Goal: Find contact information

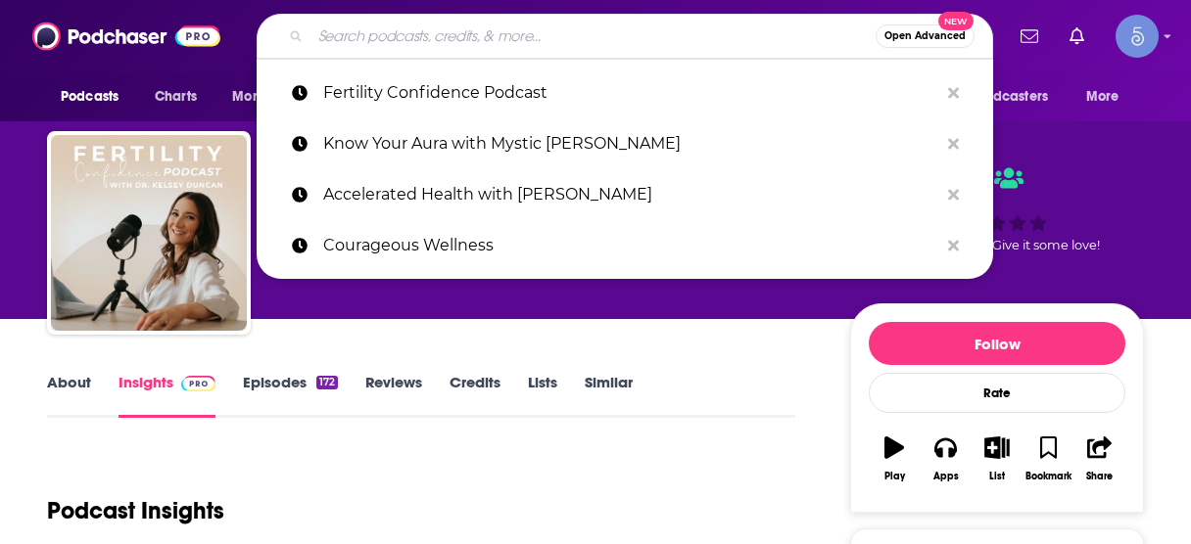
scroll to position [313, 0]
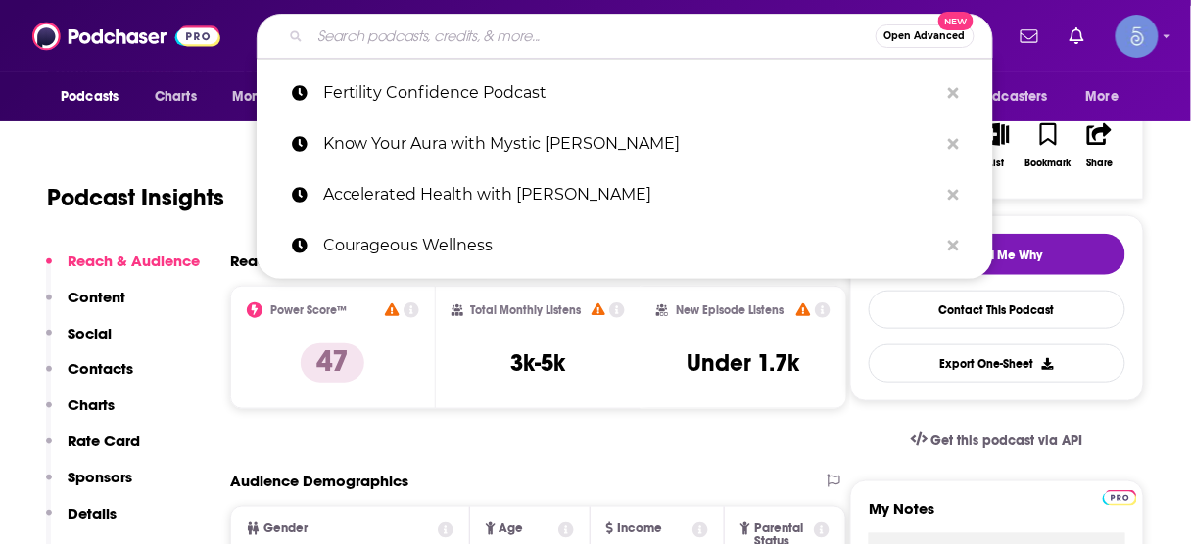
type input "Personal Development Trailblazers Podcast"
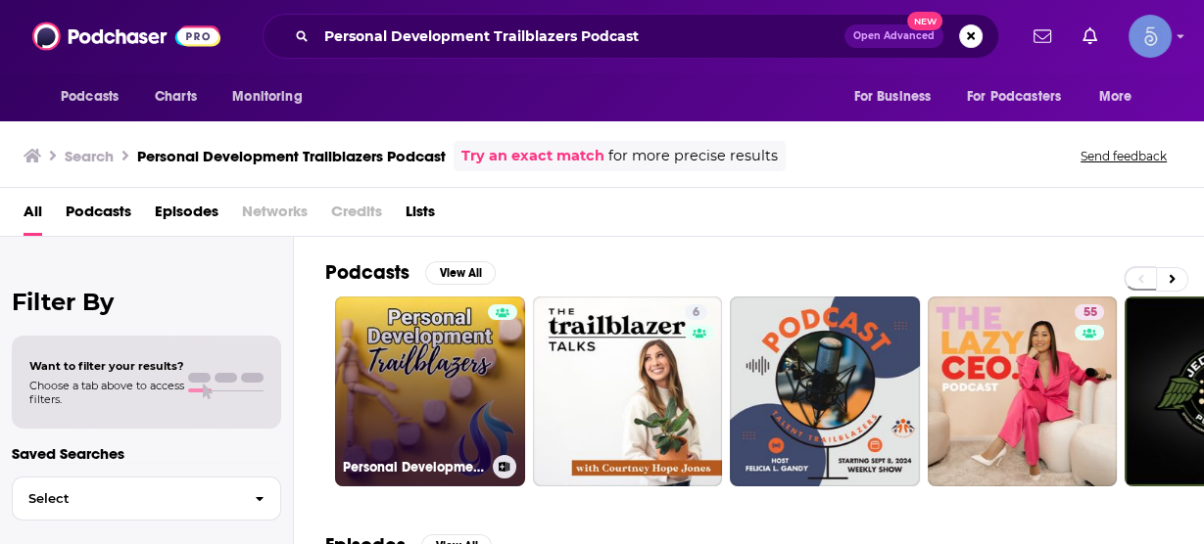
click at [413, 368] on link "Personal Development Trailblazers Podcast" at bounding box center [430, 392] width 190 height 190
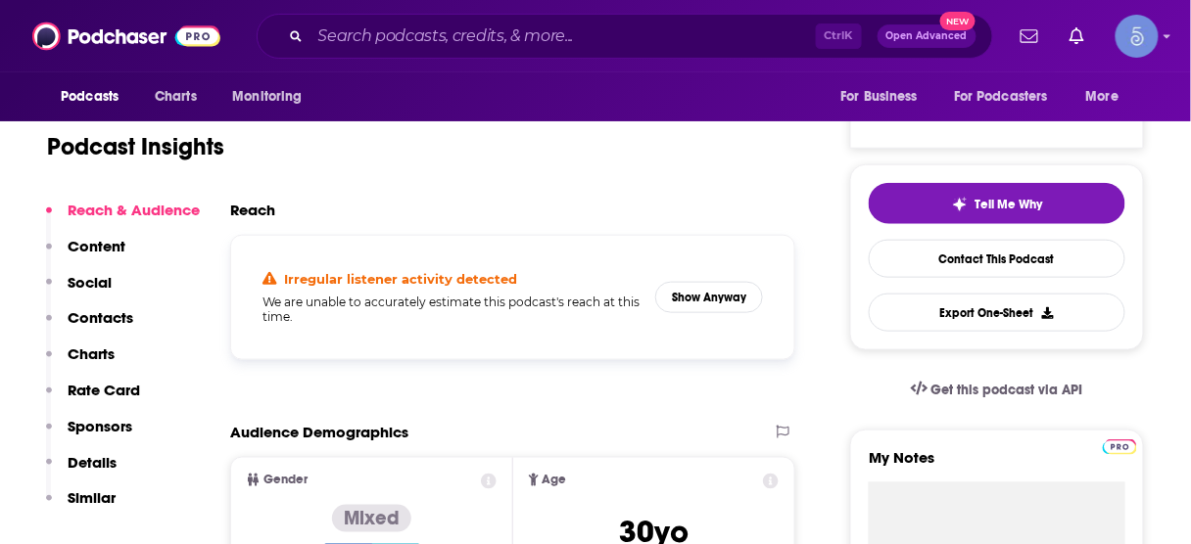
scroll to position [392, 0]
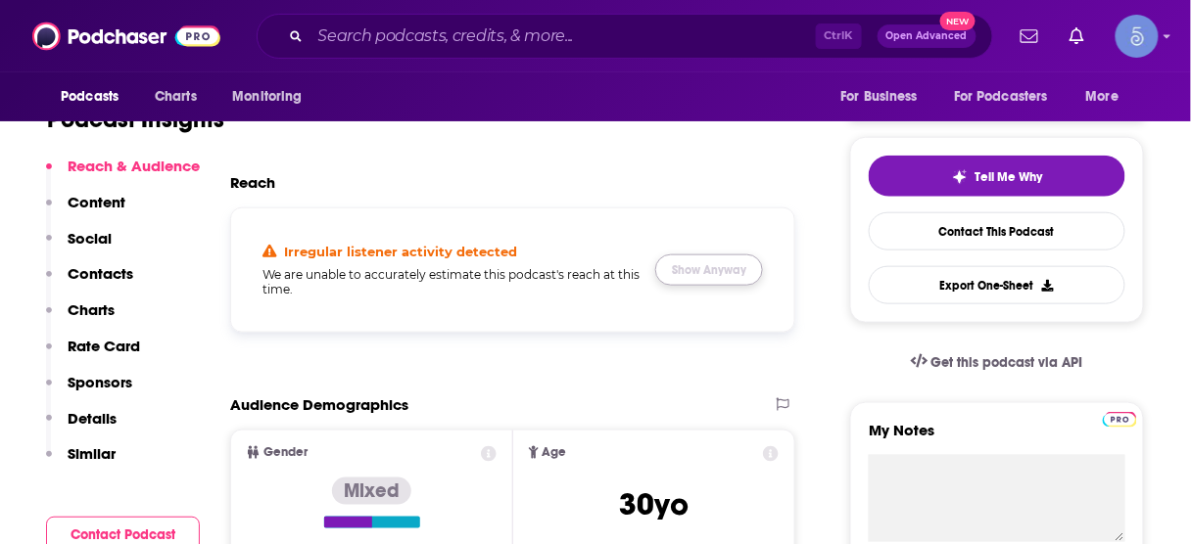
click at [722, 266] on button "Show Anyway" at bounding box center [709, 270] width 108 height 31
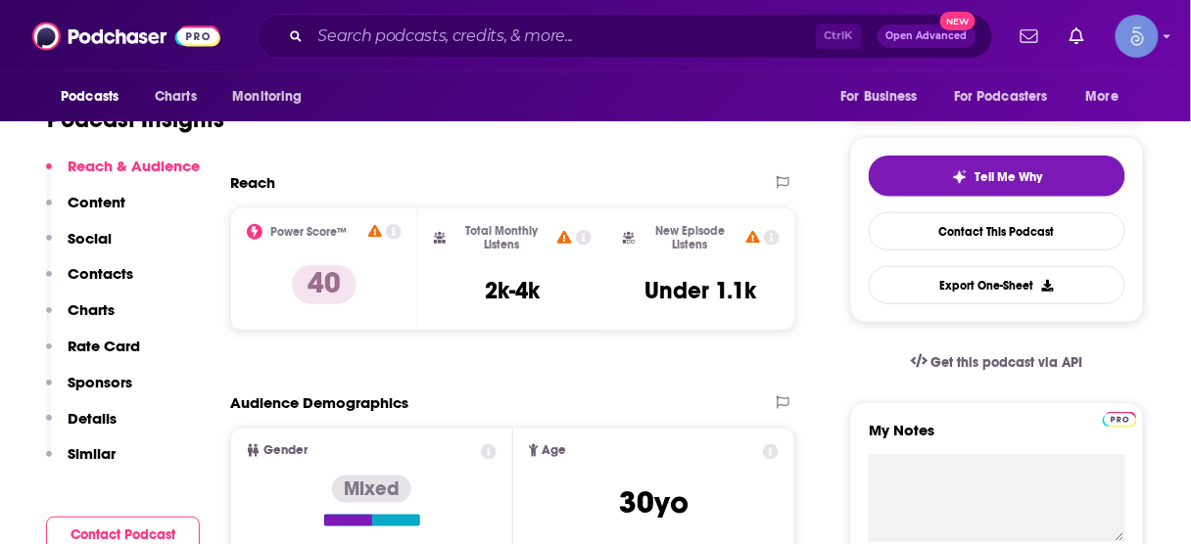
click at [104, 279] on p "Contacts" at bounding box center [101, 273] width 66 height 19
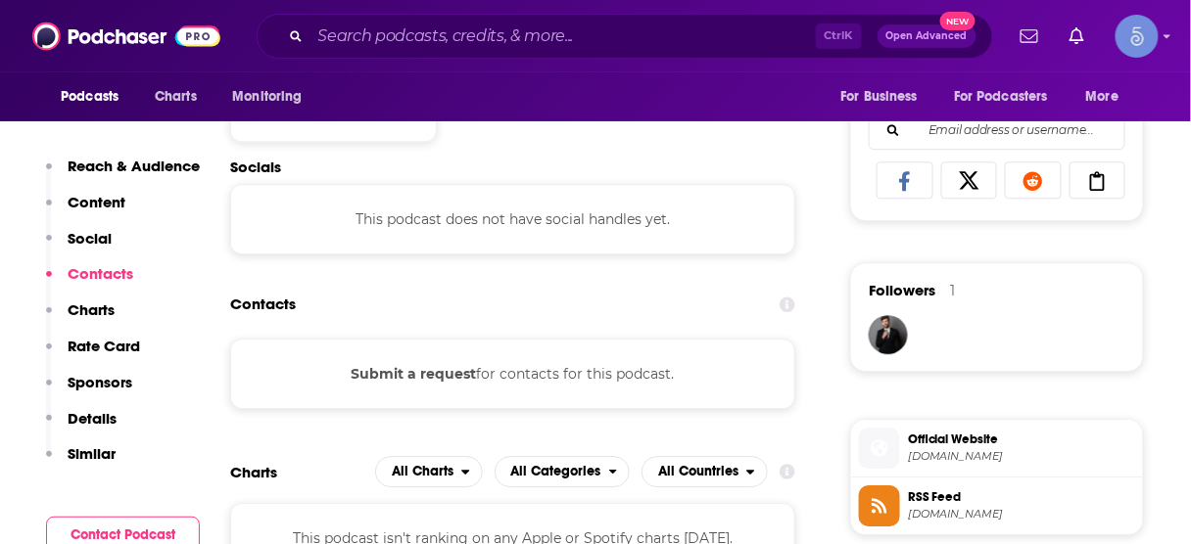
scroll to position [1254, 0]
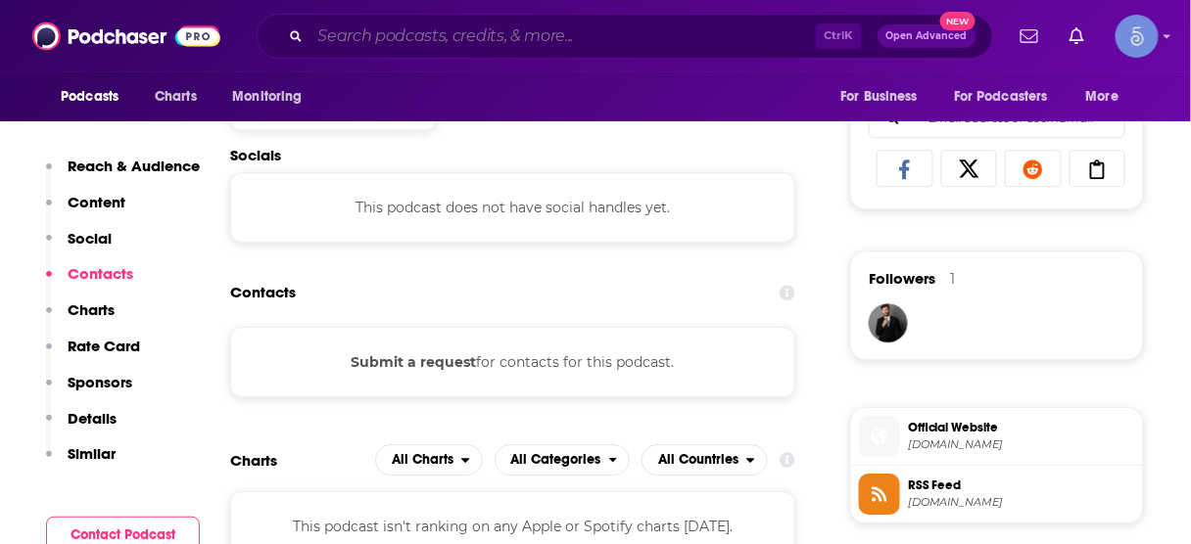
click at [515, 34] on input "Search podcasts, credits, & more..." at bounding box center [562, 36] width 505 height 31
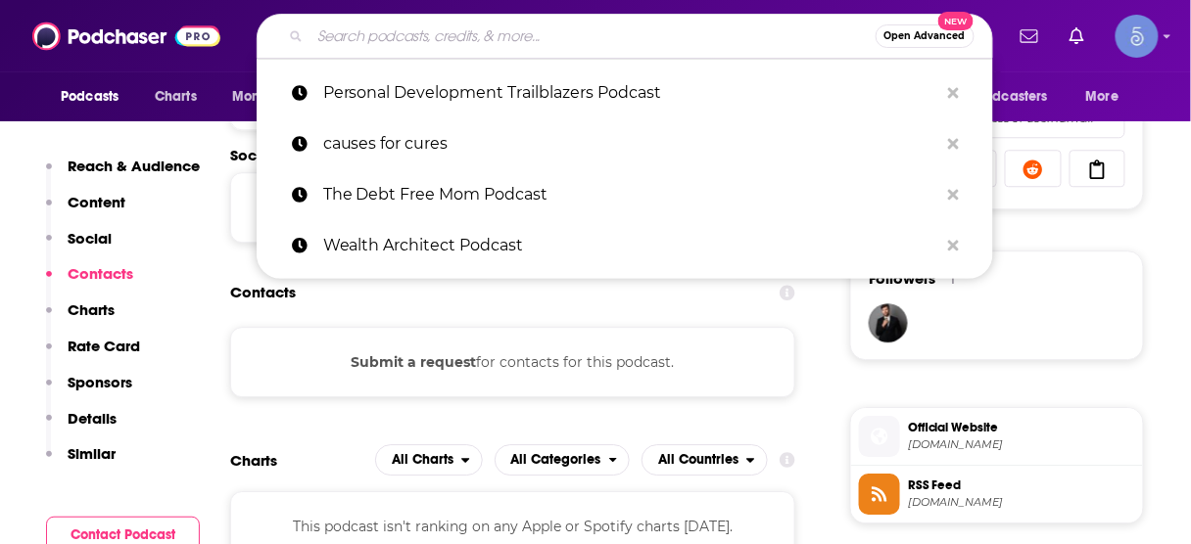
paste input "The Remarkable Leadership Podcast"
type input "The Remarkable Leadership Podcast"
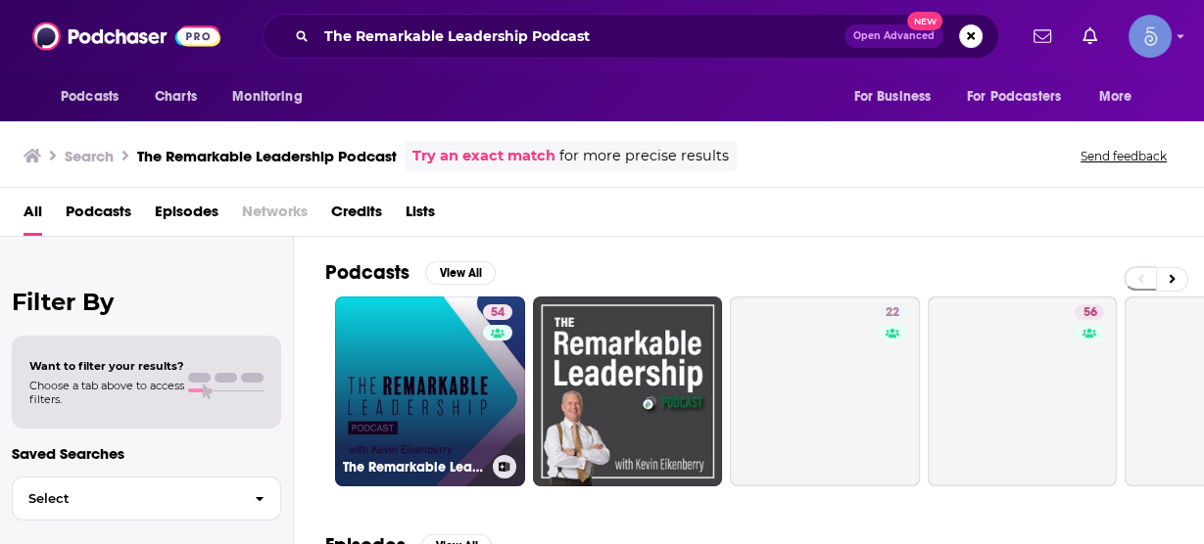
click at [446, 379] on link "54 The Remarkable Leadership Podcast" at bounding box center [430, 392] width 190 height 190
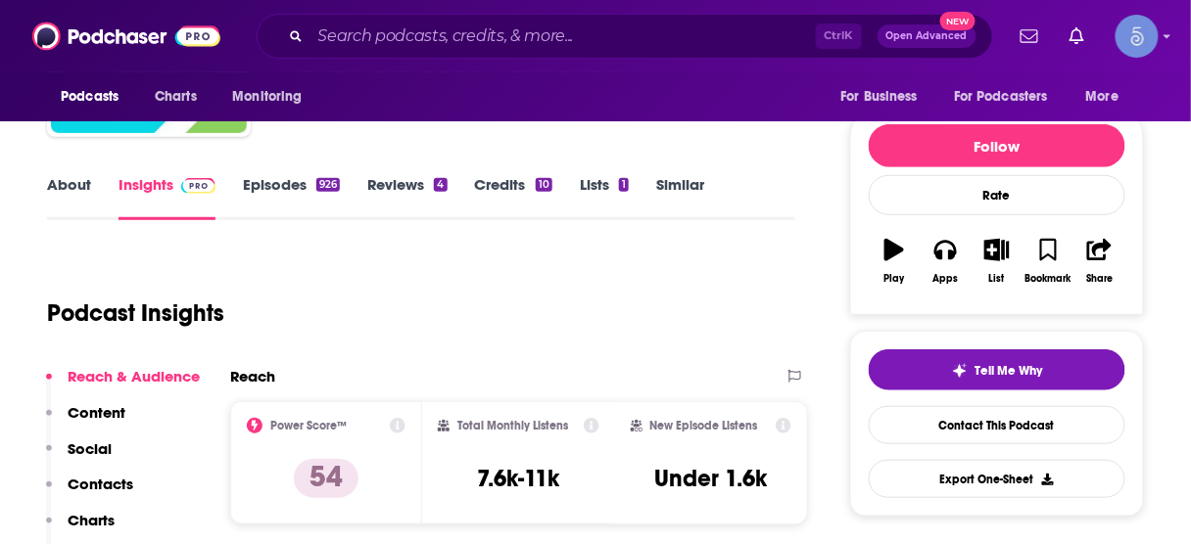
scroll to position [313, 0]
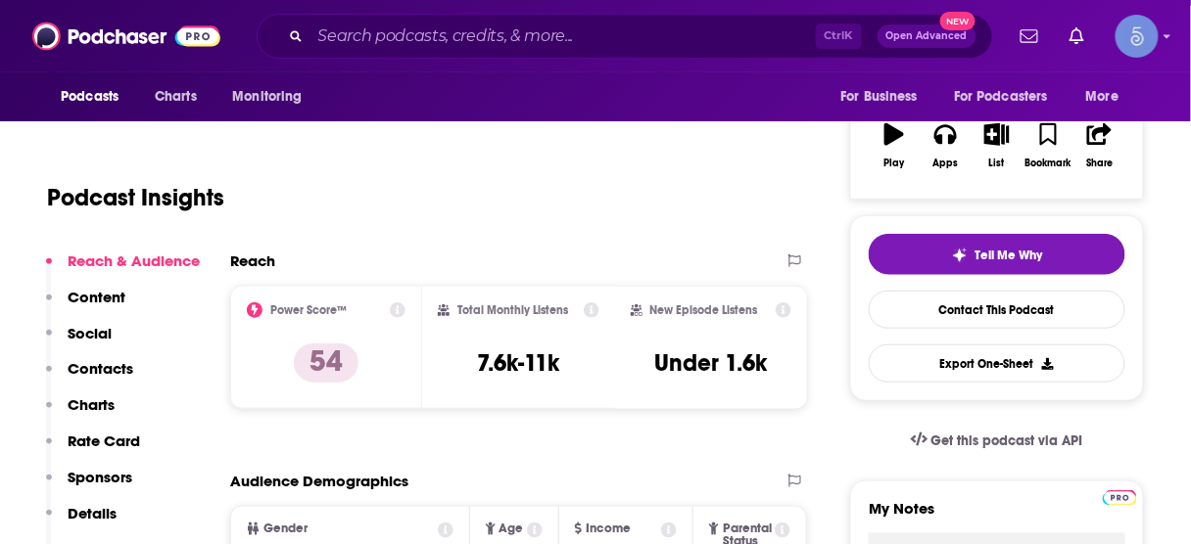
click at [112, 378] on button "Contacts" at bounding box center [89, 377] width 87 height 36
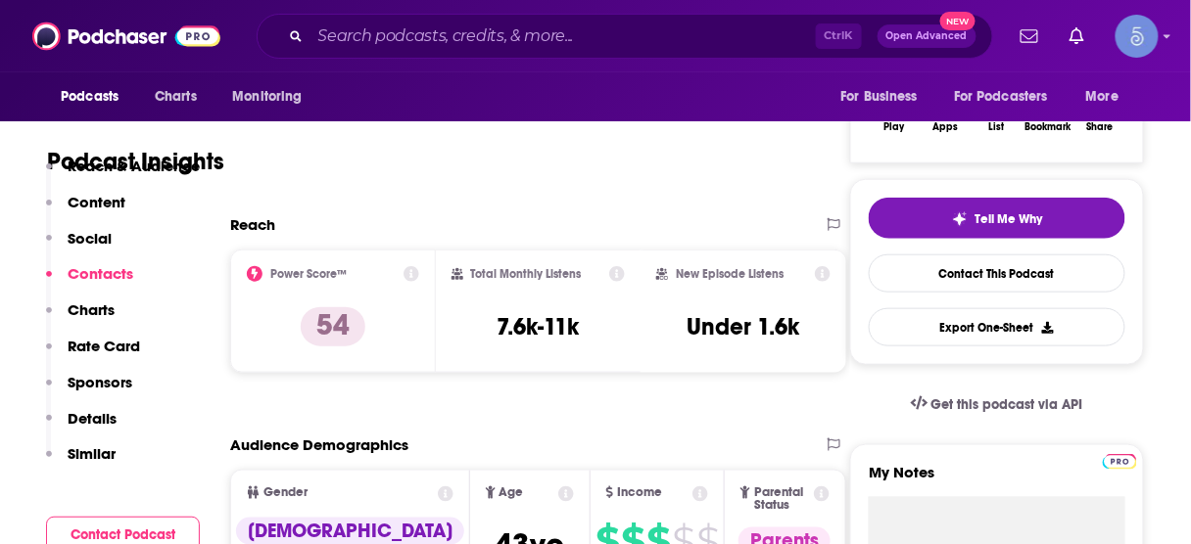
scroll to position [1621, 0]
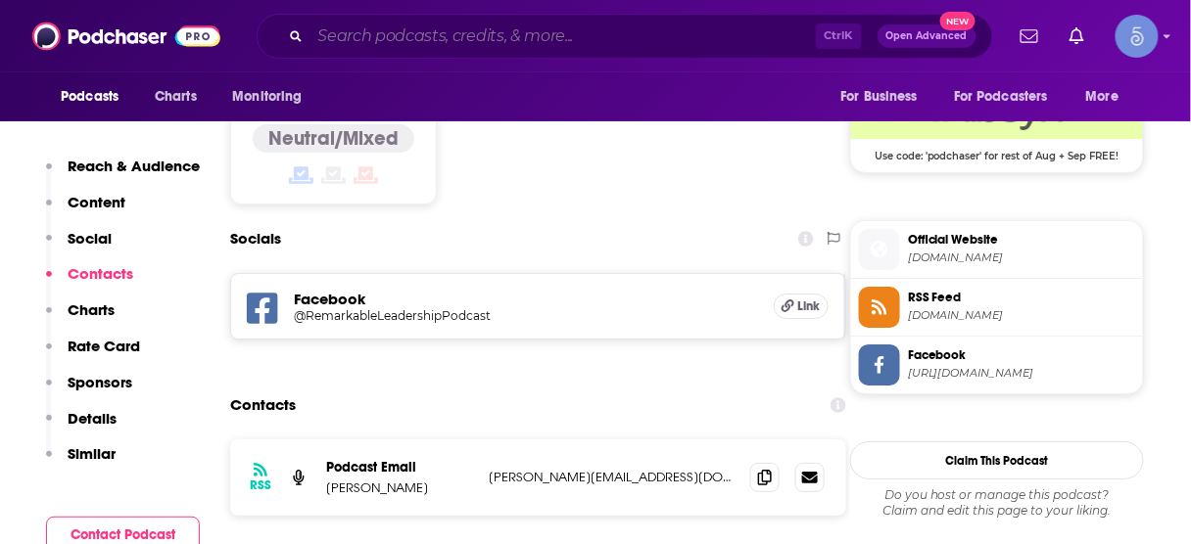
click at [562, 26] on input "Search podcasts, credits, & more..." at bounding box center [562, 36] width 505 height 31
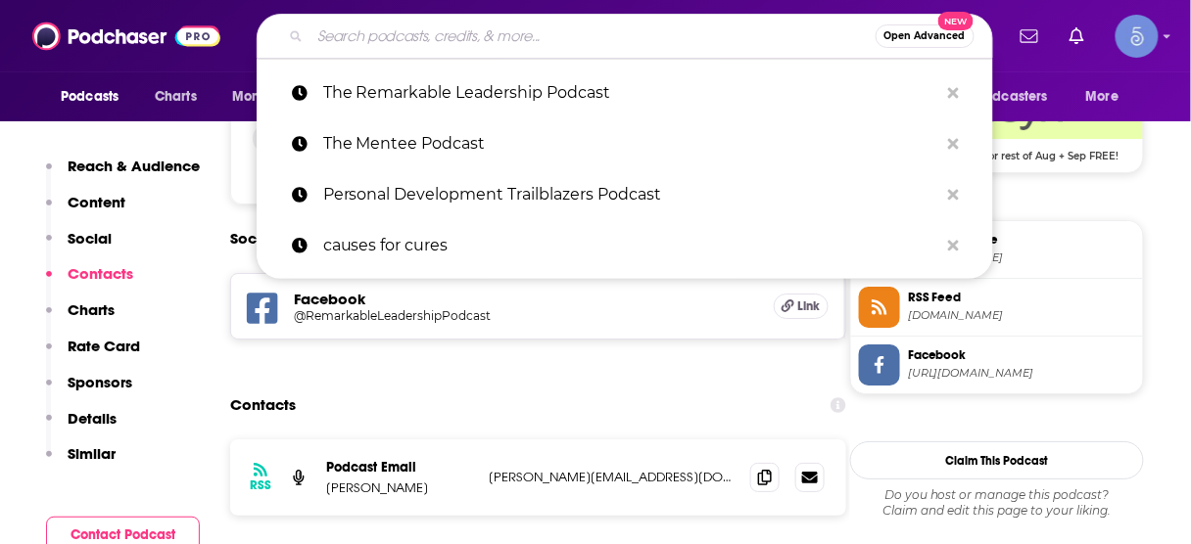
paste input "Real Business Owners"
type input "Real Business Owners"
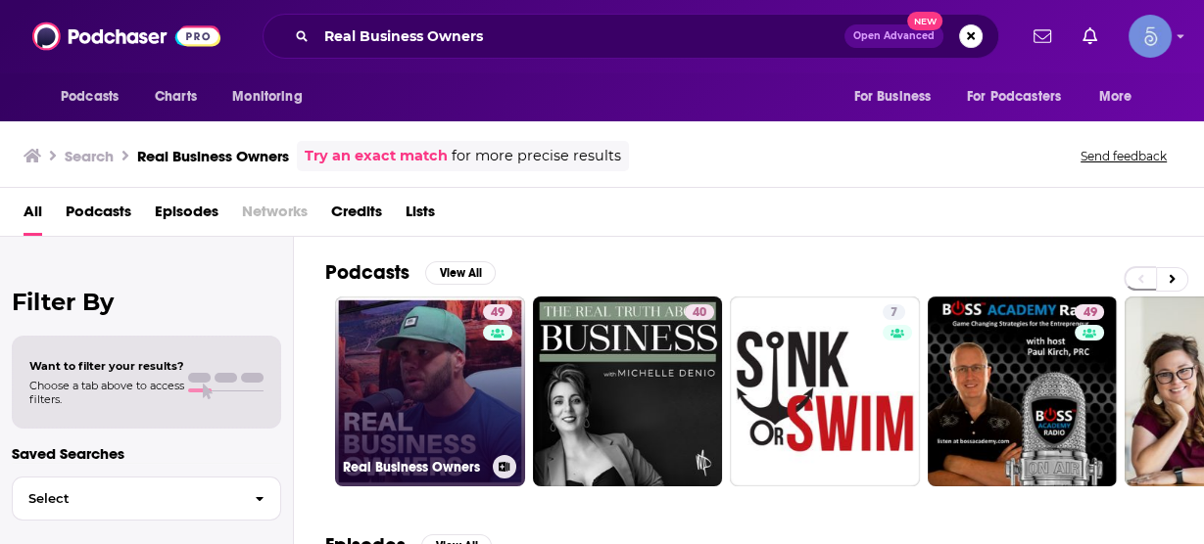
click at [405, 363] on link "49 Real Business Owners" at bounding box center [430, 392] width 190 height 190
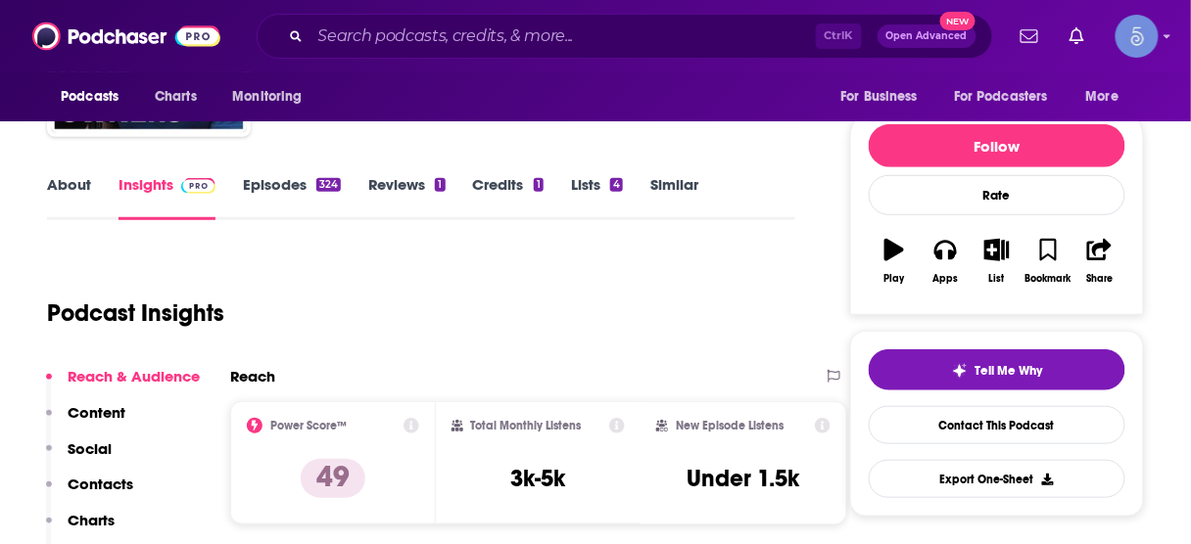
scroll to position [235, 0]
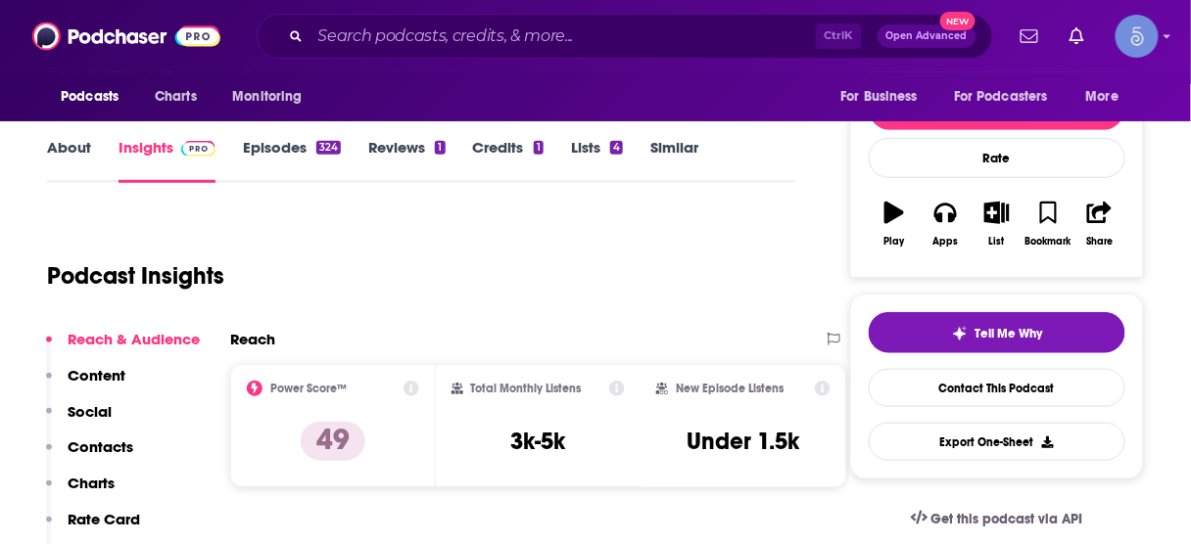
click at [119, 445] on p "Contacts" at bounding box center [101, 447] width 66 height 19
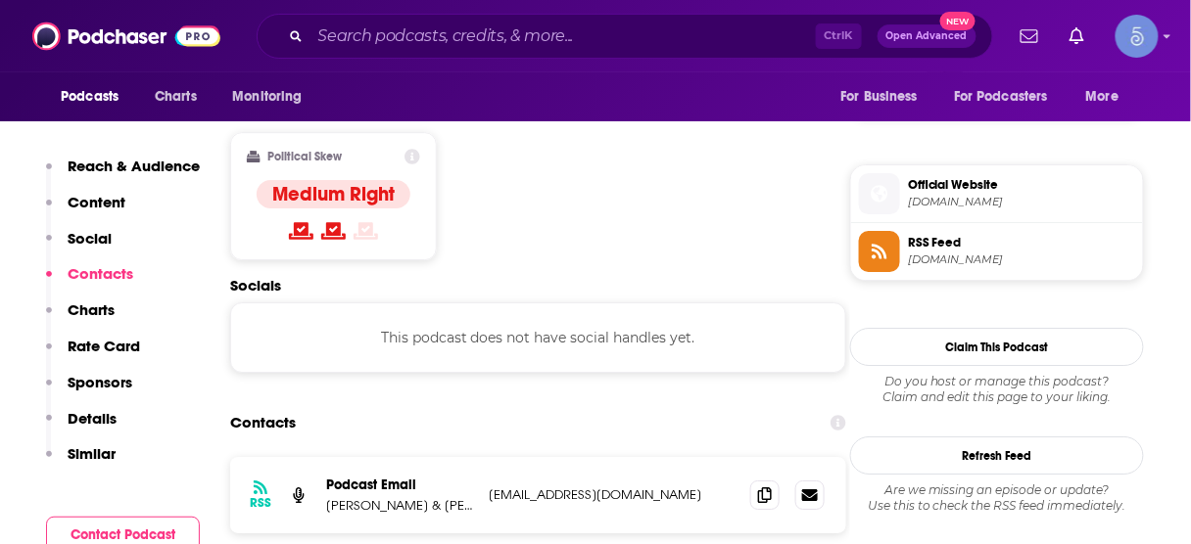
scroll to position [1574, 0]
